Goal: Task Accomplishment & Management: Manage account settings

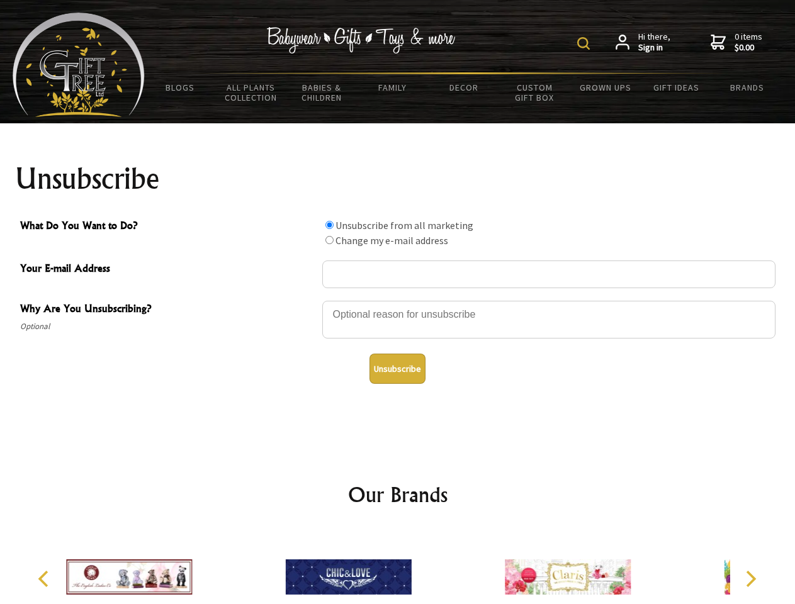
click at [586, 43] on img at bounding box center [583, 43] width 13 height 13
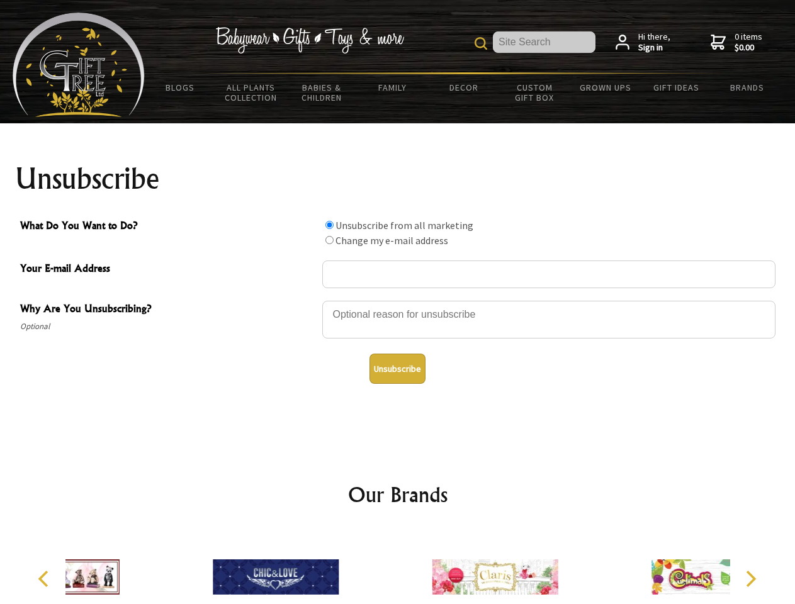
click at [398, 300] on div at bounding box center [548, 322] width 453 height 44
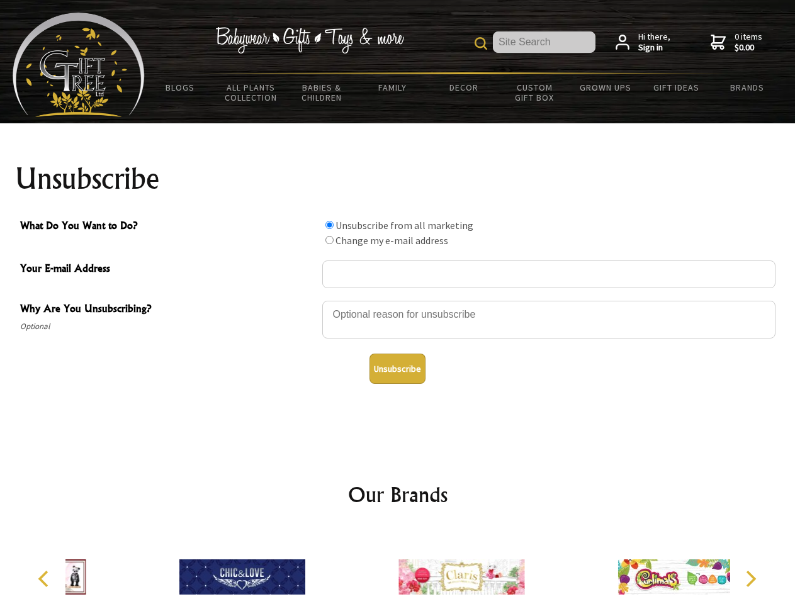
click at [329, 225] on input "What Do You Want to Do?" at bounding box center [330, 225] width 8 height 8
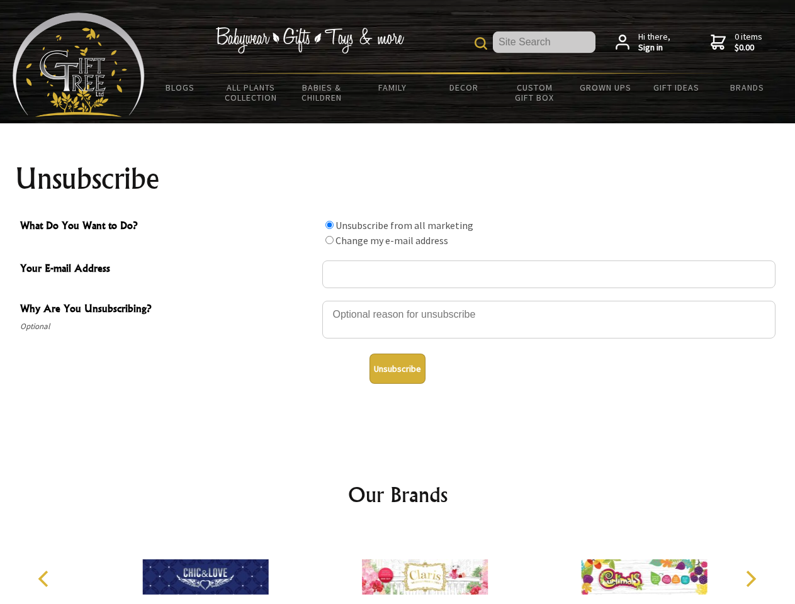
click at [329, 240] on input "What Do You Want to Do?" at bounding box center [330, 240] width 8 height 8
radio input "true"
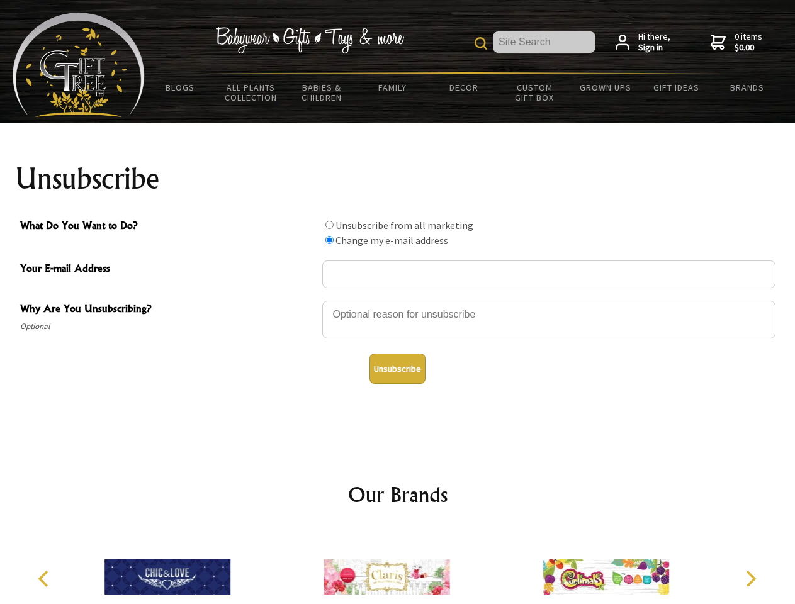
click at [397, 369] on button "Unsubscribe" at bounding box center [398, 369] width 56 height 30
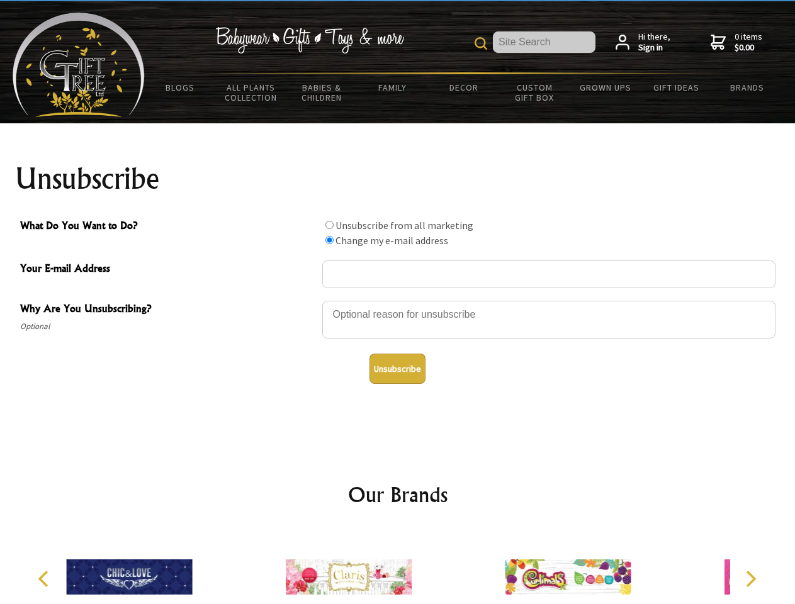
click at [398, 567] on img at bounding box center [349, 577] width 126 height 94
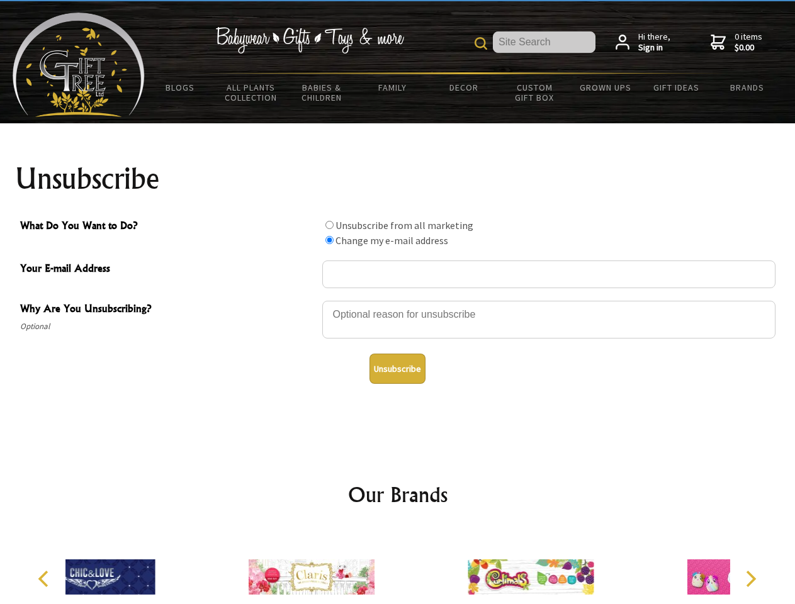
click at [45, 579] on icon "Previous" at bounding box center [45, 579] width 16 height 16
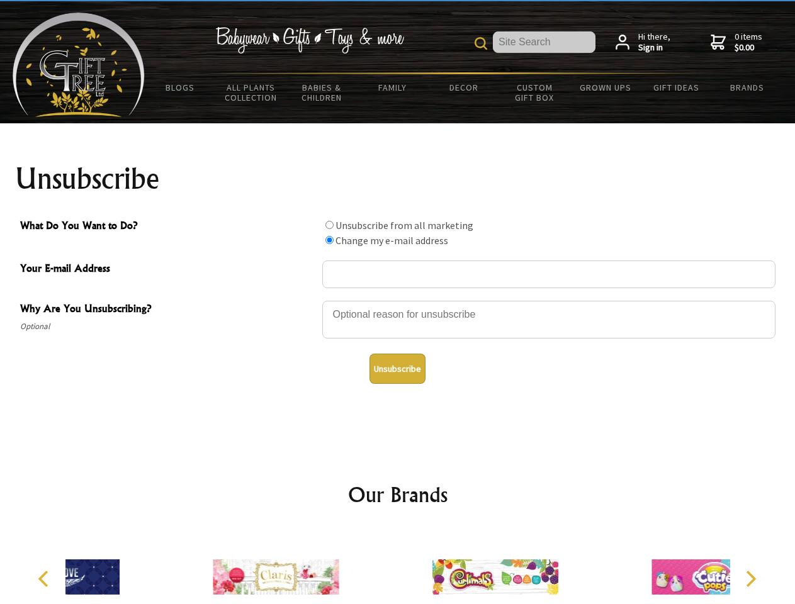
click at [751, 579] on icon "Next" at bounding box center [750, 579] width 16 height 16
